Goal: Task Accomplishment & Management: Use online tool/utility

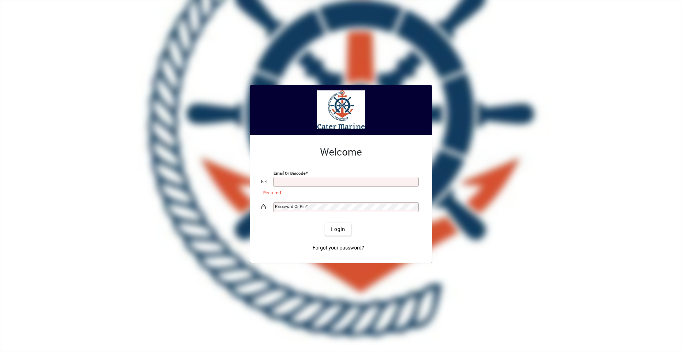
drag, startPoint x: 299, startPoint y: 187, endPoint x: 297, endPoint y: 183, distance: 5.2
click at [299, 187] on div "Email or Barcode" at bounding box center [341, 182] width 159 height 14
click at [296, 177] on div "Email or Barcode" at bounding box center [346, 182] width 146 height 10
type input "**********"
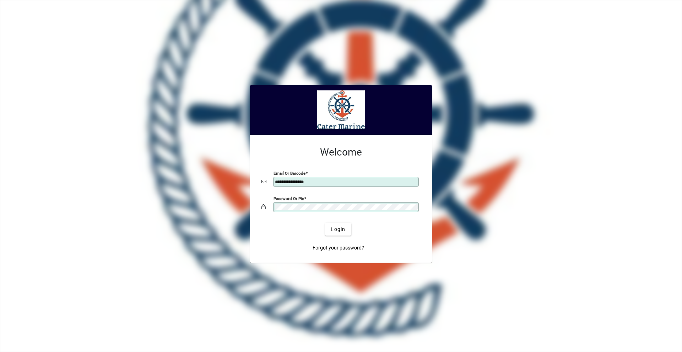
click at [325, 222] on button "Login" at bounding box center [338, 228] width 26 height 13
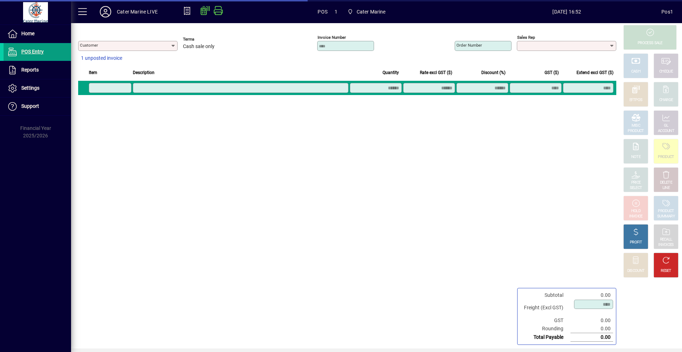
type input "**********"
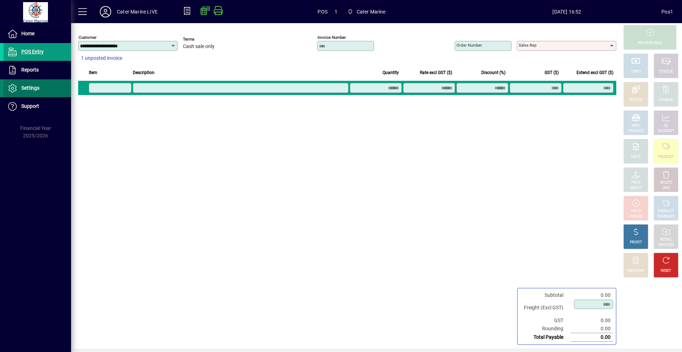
click at [30, 89] on span "Settings" at bounding box center [30, 88] width 18 height 6
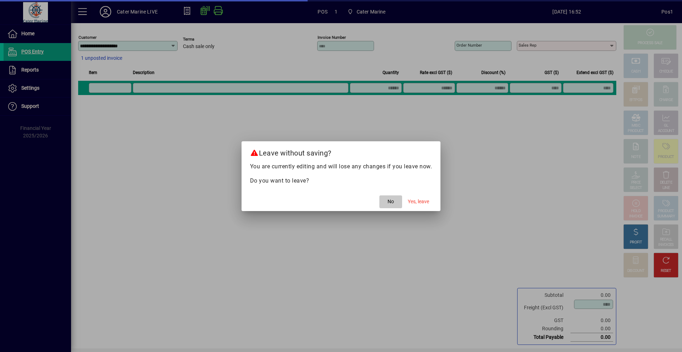
click at [395, 201] on span "button" at bounding box center [391, 201] width 23 height 17
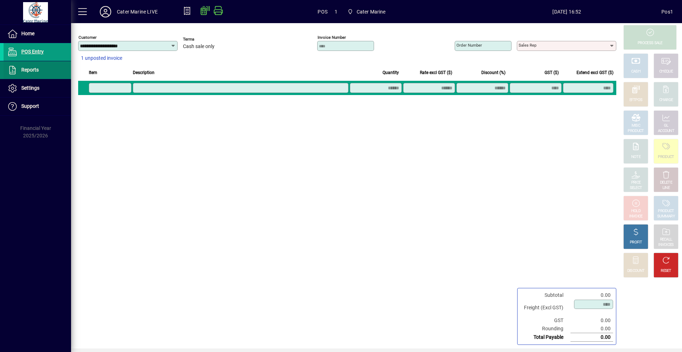
click at [28, 68] on span "Reports" at bounding box center [29, 70] width 17 height 6
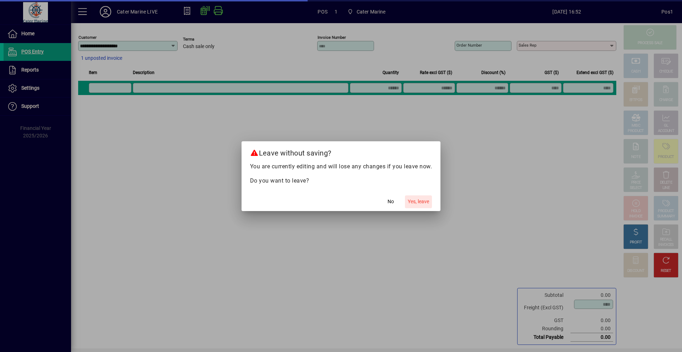
click at [415, 199] on span "Yes, leave" at bounding box center [418, 201] width 21 height 7
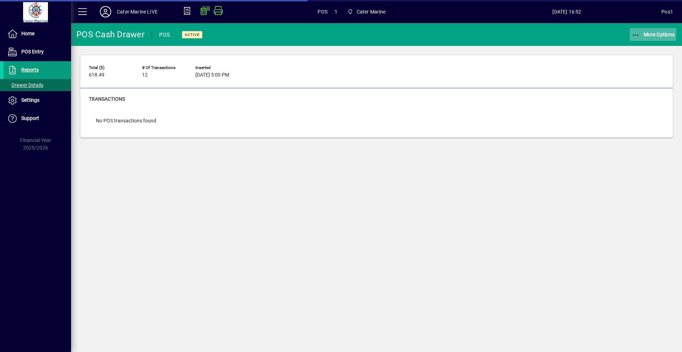
click at [660, 35] on span "More Options" at bounding box center [653, 35] width 43 height 6
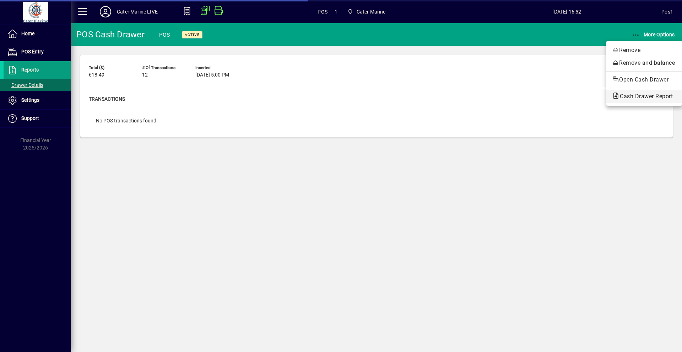
click at [640, 93] on span "Cash Drawer Report" at bounding box center [644, 96] width 64 height 7
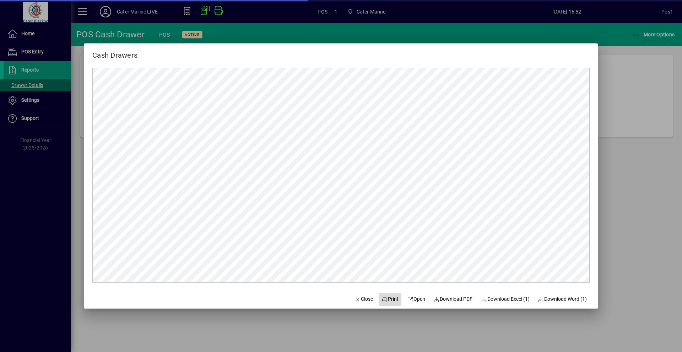
click at [391, 300] on span "Print" at bounding box center [390, 298] width 17 height 7
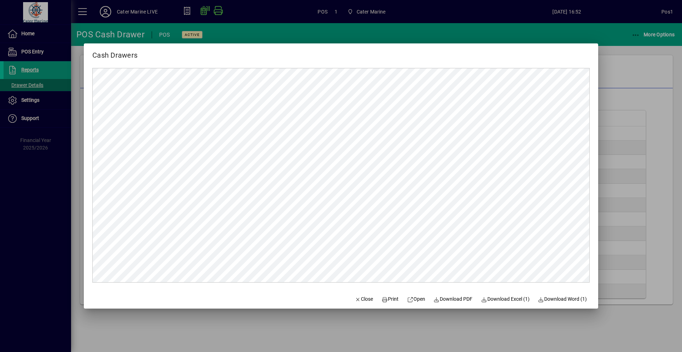
click at [628, 223] on div at bounding box center [341, 176] width 682 height 352
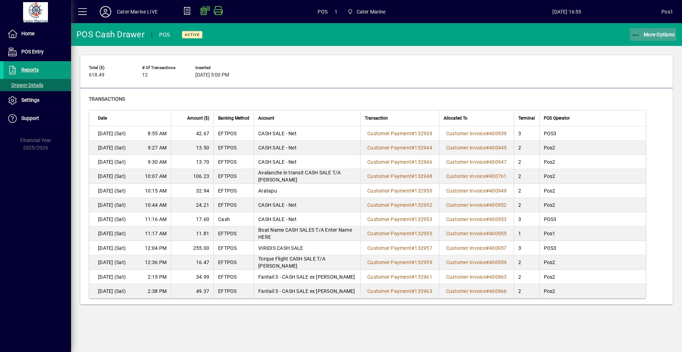
click at [652, 32] on span "More Options" at bounding box center [653, 35] width 43 height 6
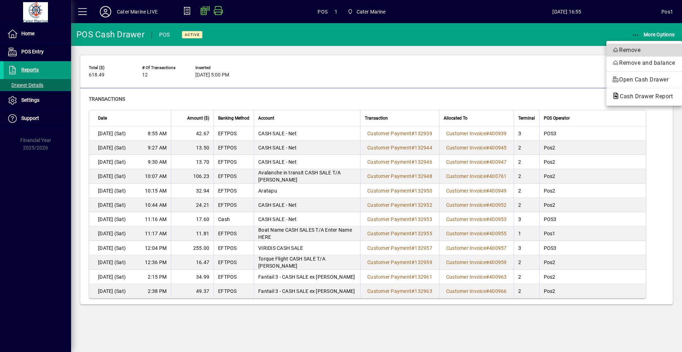
click at [622, 49] on span "Remove" at bounding box center [644, 50] width 64 height 9
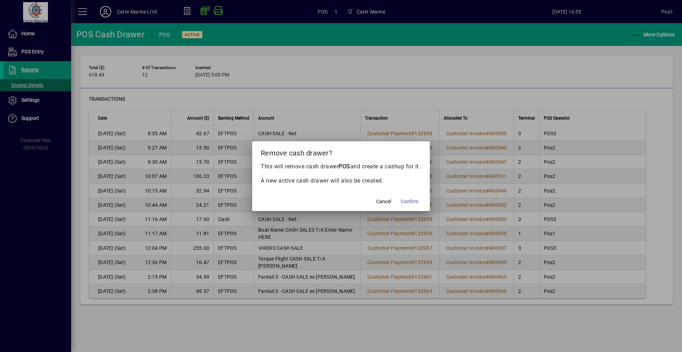
click at [412, 205] on span "Confirm" at bounding box center [410, 201] width 18 height 7
